Goal: Find contact information: Find contact information

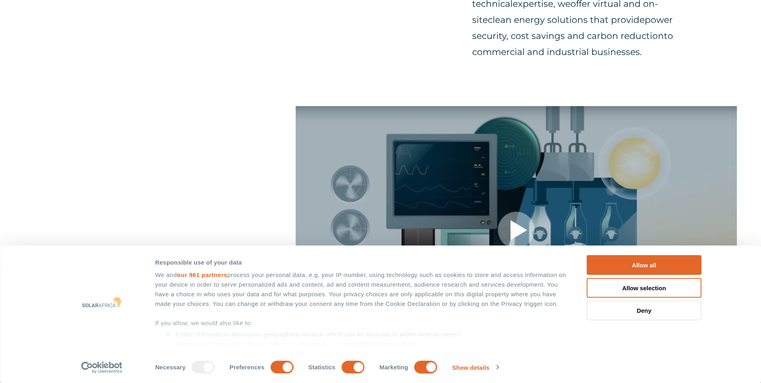
scroll to position [522, 0]
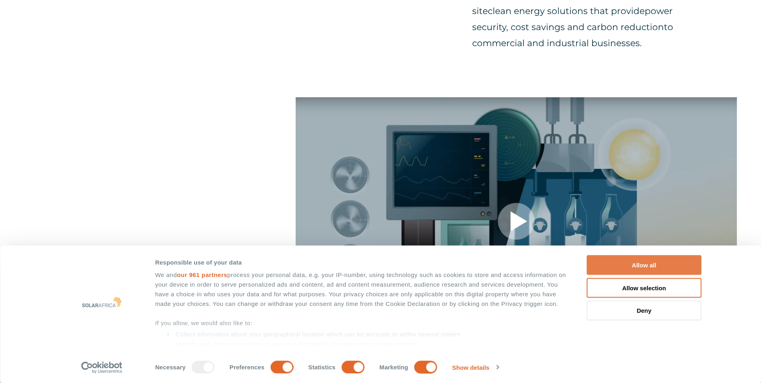
click at [633, 261] on button "Allow all" at bounding box center [644, 265] width 115 height 20
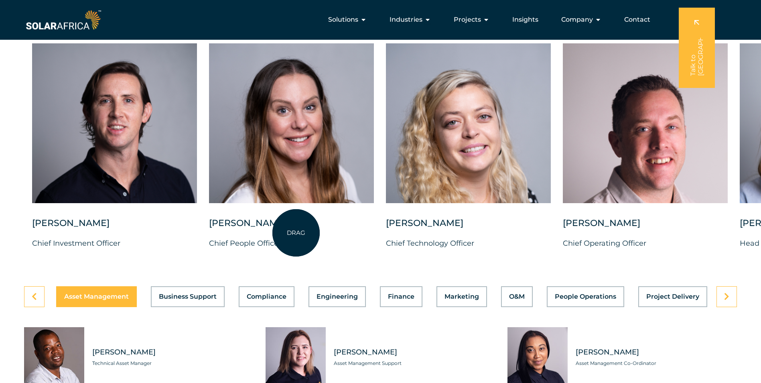
scroll to position [2046, 0]
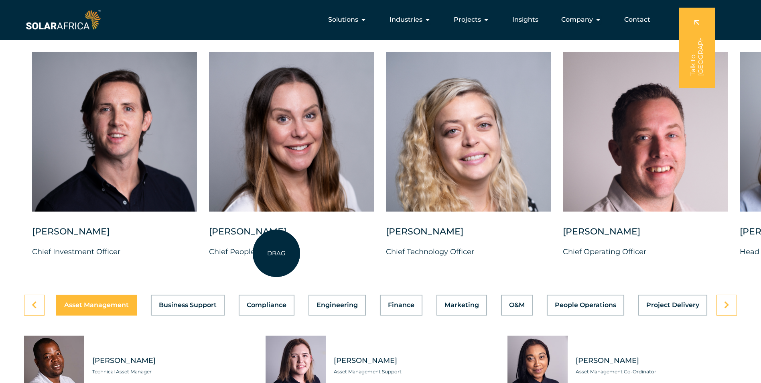
drag, startPoint x: 610, startPoint y: 274, endPoint x: 276, endPoint y: 253, distance: 334.5
click at [276, 253] on div "[PERSON_NAME] Chief Investment Officer [PERSON_NAME] Chief People Officer [PERS…" at bounding box center [740, 161] width 1480 height 219
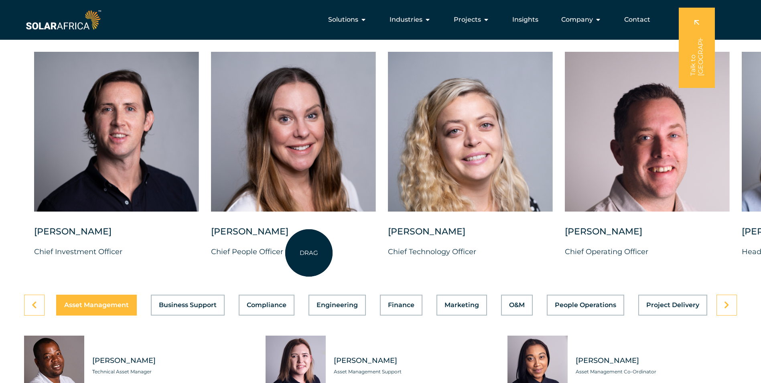
drag, startPoint x: 299, startPoint y: 254, endPoint x: 473, endPoint y: 241, distance: 174.2
click at [473, 241] on div "[PERSON_NAME] Chief Investment Officer [PERSON_NAME] Chief People Officer [PERS…" at bounding box center [742, 161] width 1480 height 219
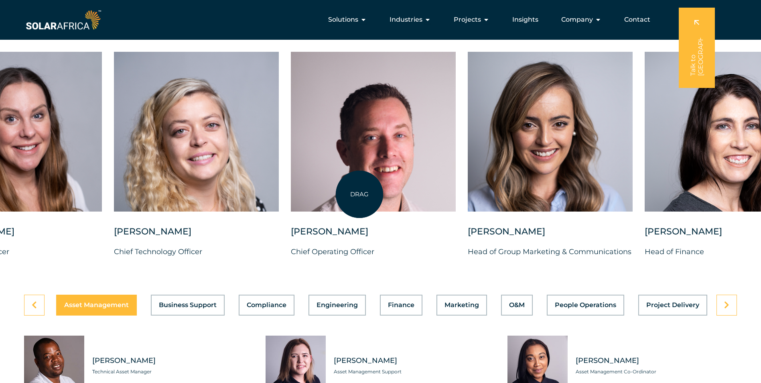
drag, startPoint x: 631, startPoint y: 159, endPoint x: 359, endPoint y: 194, distance: 274.2
click at [359, 194] on div at bounding box center [373, 132] width 165 height 160
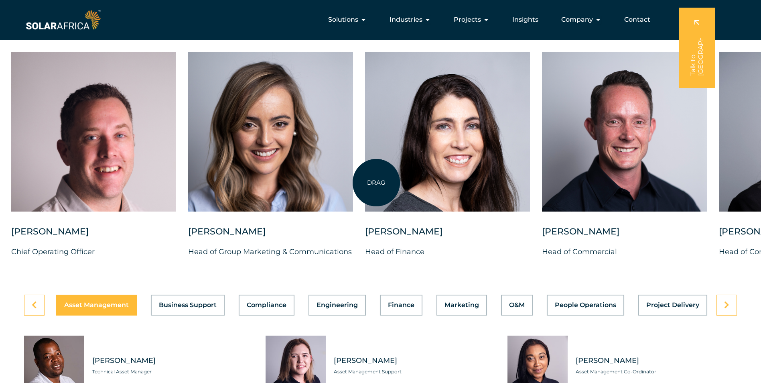
drag, startPoint x: 574, startPoint y: 172, endPoint x: 376, endPoint y: 183, distance: 198.1
click at [376, 183] on div at bounding box center [447, 132] width 165 height 160
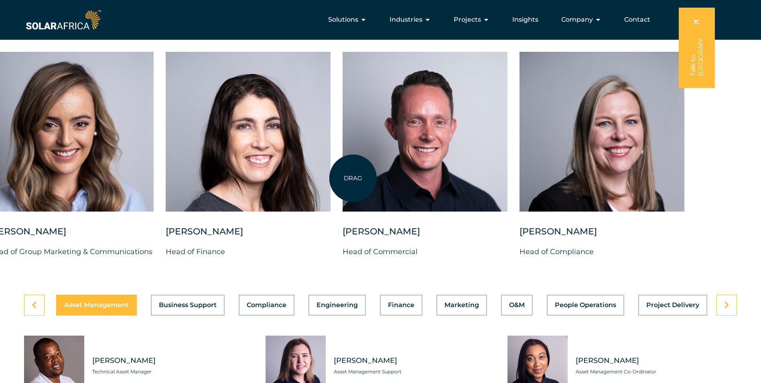
drag, startPoint x: 570, startPoint y: 169, endPoint x: 311, endPoint y: 186, distance: 259.7
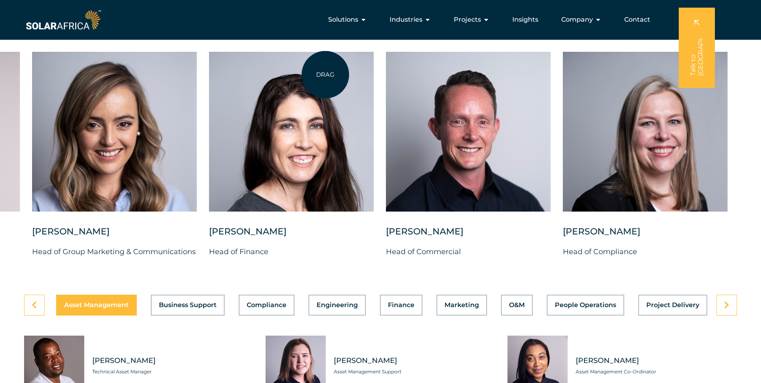
drag, startPoint x: 326, startPoint y: 234, endPoint x: 326, endPoint y: 67, distance: 166.9
click at [326, 67] on div "[PERSON_NAME] Head of Finance" at bounding box center [291, 161] width 165 height 219
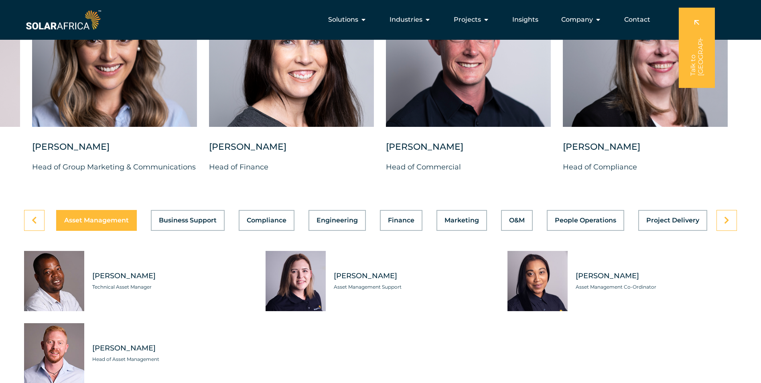
scroll to position [2126, 0]
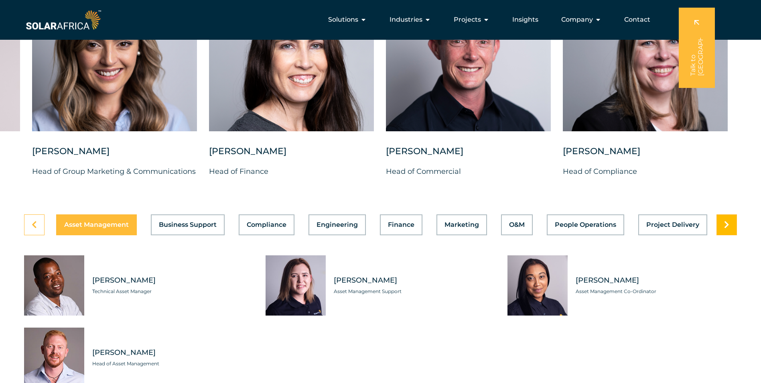
click at [731, 235] on link at bounding box center [727, 224] width 20 height 21
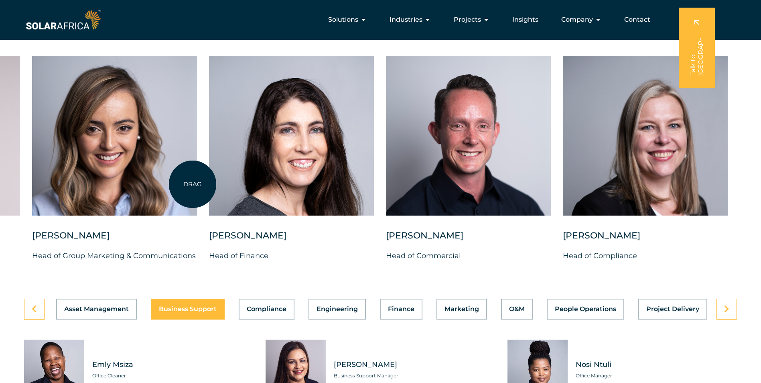
scroll to position [1926, 0]
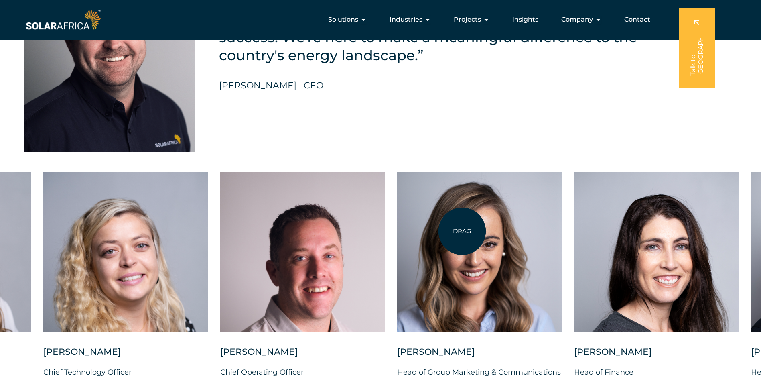
drag, startPoint x: 97, startPoint y: 266, endPoint x: 471, endPoint y: 231, distance: 376.0
click at [471, 231] on div at bounding box center [479, 252] width 165 height 160
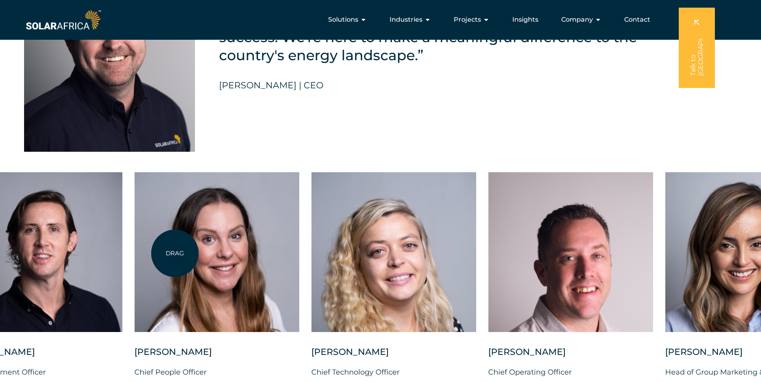
drag, startPoint x: 59, startPoint y: 262, endPoint x: 327, endPoint y: 264, distance: 267.6
click at [299, 265] on div at bounding box center [216, 252] width 165 height 160
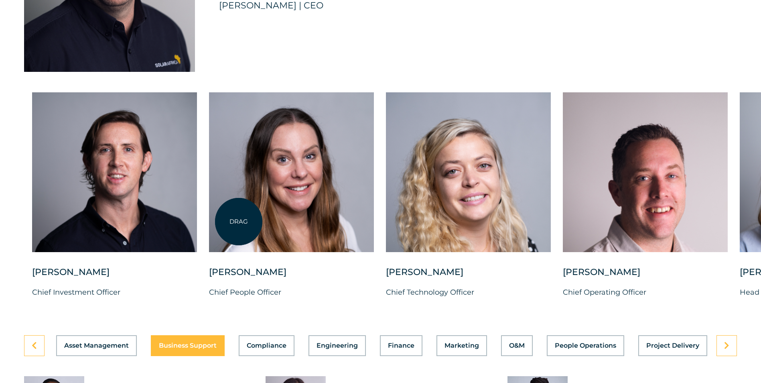
scroll to position [2086, 0]
